Goal: Task Accomplishment & Management: Use online tool/utility

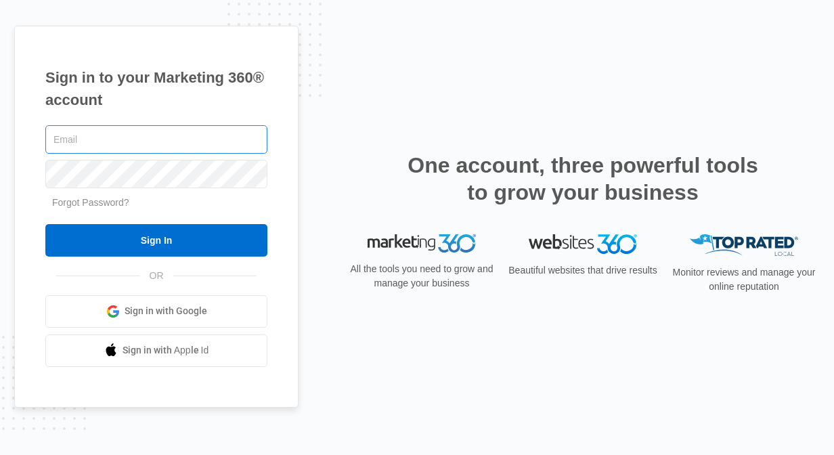
click at [157, 137] on input "text" at bounding box center [156, 139] width 222 height 28
type input "[PERSON_NAME][EMAIL_ADDRESS][DOMAIN_NAME]"
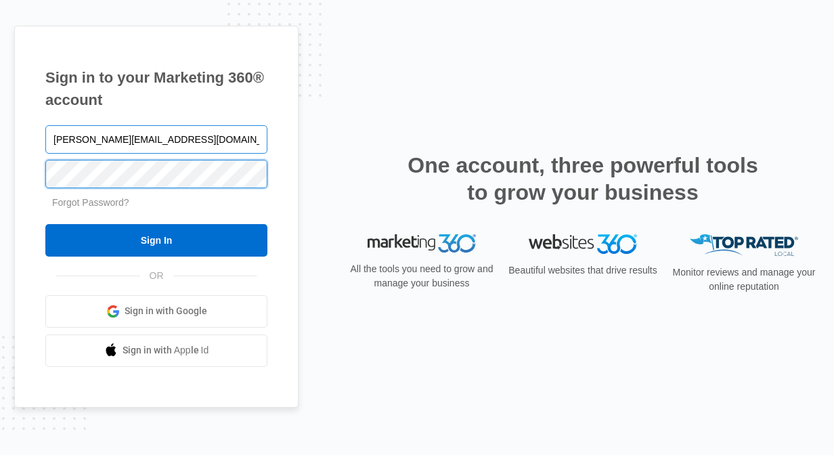
click at [45, 224] on input "Sign In" at bounding box center [156, 240] width 222 height 33
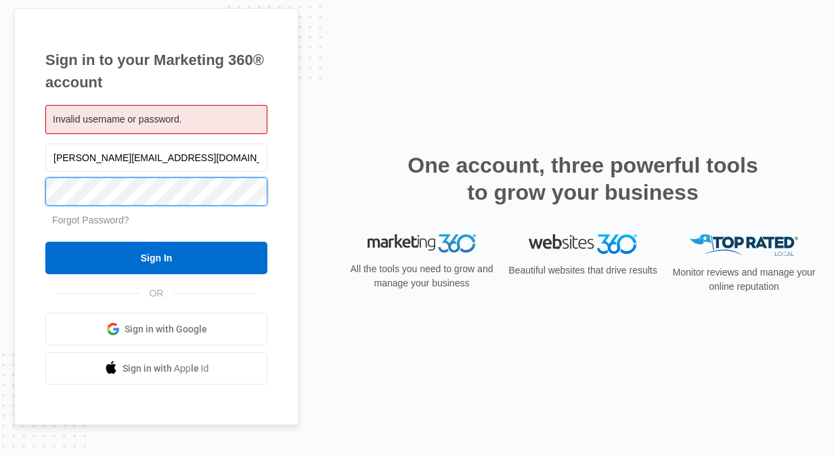
click at [45, 242] on input "Sign In" at bounding box center [156, 258] width 222 height 33
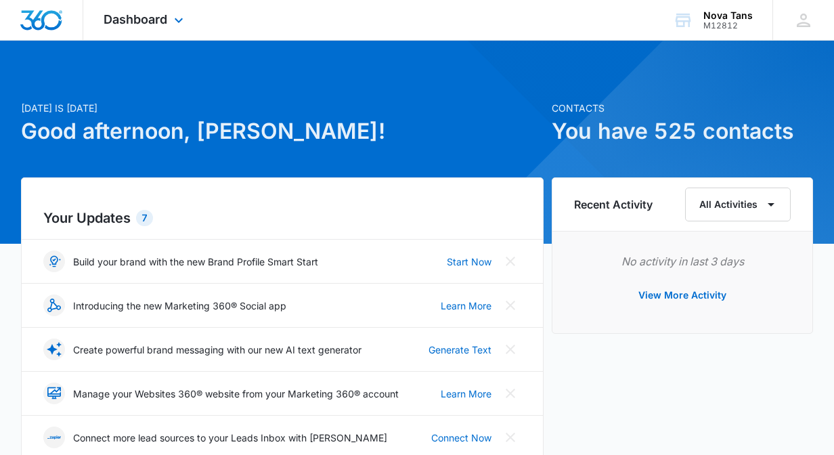
click at [142, 9] on div "Dashboard Apps Reputation Websites Forms CRM Email Social Shop Payments POS Con…" at bounding box center [145, 20] width 124 height 40
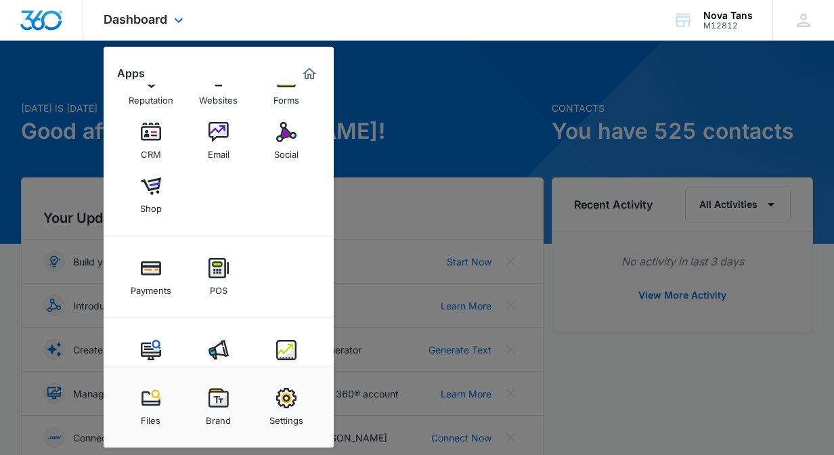
scroll to position [73, 0]
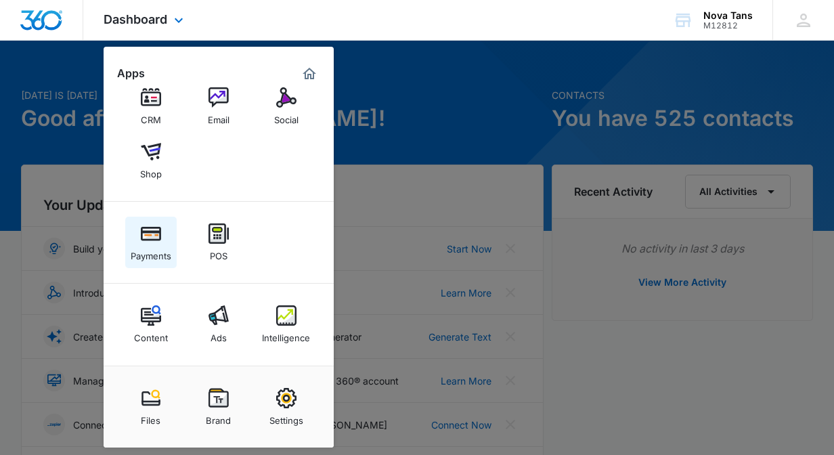
click at [155, 245] on div "Payments" at bounding box center [151, 253] width 41 height 18
